Goal: Navigation & Orientation: Go to known website

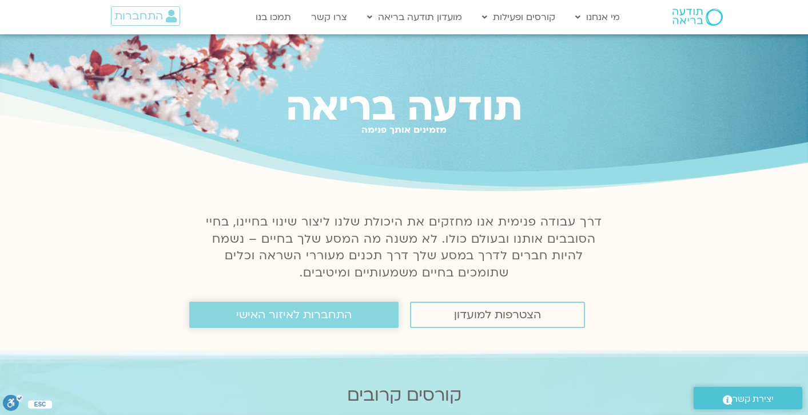
click at [343, 314] on span "התחברות לאיזור האישי" at bounding box center [293, 314] width 115 height 13
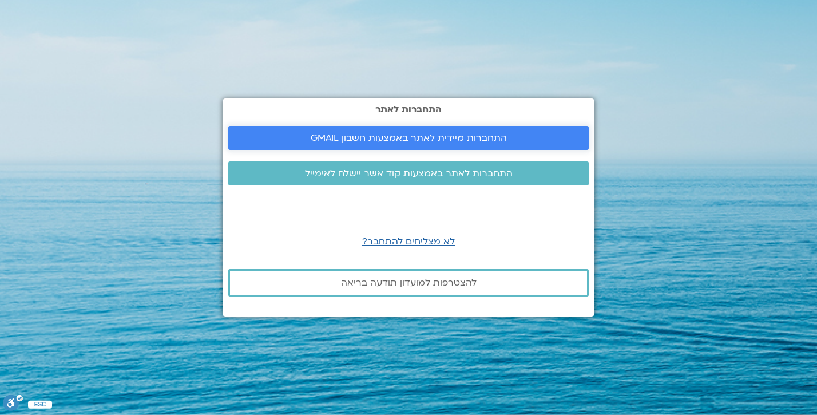
click at [461, 134] on span "התחברות מיידית לאתר באמצעות חשבון GMAIL" at bounding box center [408, 138] width 196 height 10
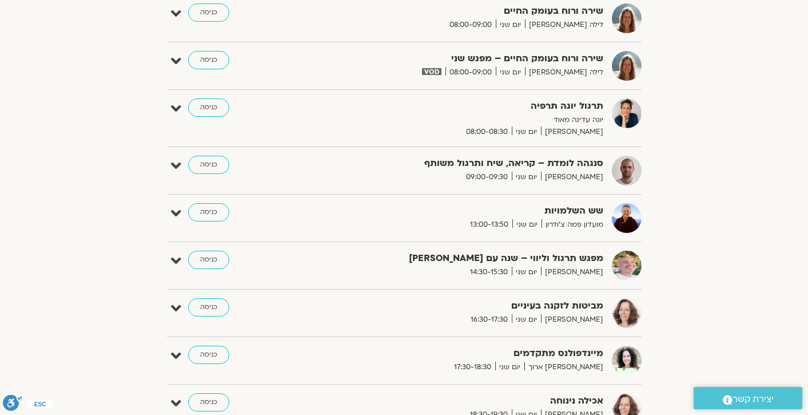
scroll to position [363, 0]
click at [206, 350] on link "כניסה" at bounding box center [208, 354] width 41 height 18
